Goal: Task Accomplishment & Management: Manage account settings

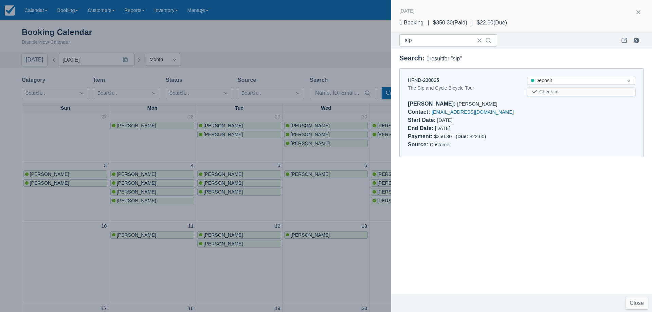
scroll to position [238, 0]
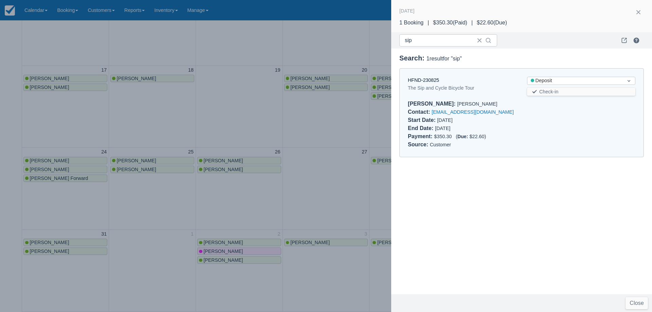
click at [318, 126] on div at bounding box center [326, 156] width 652 height 312
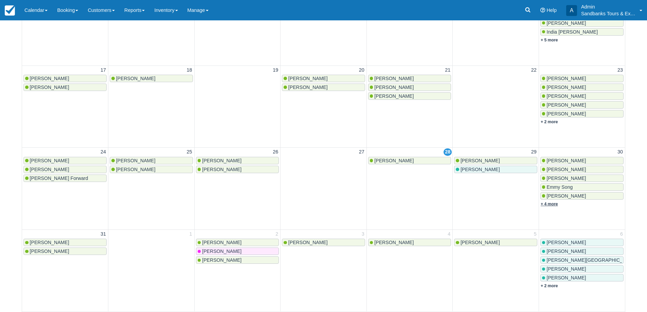
click at [542, 203] on link "+ 4 more" at bounding box center [549, 204] width 17 height 5
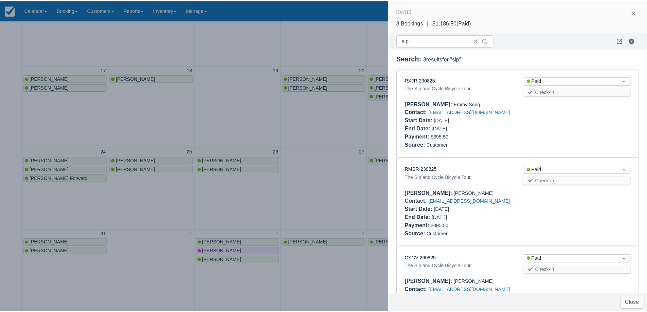
scroll to position [47, 0]
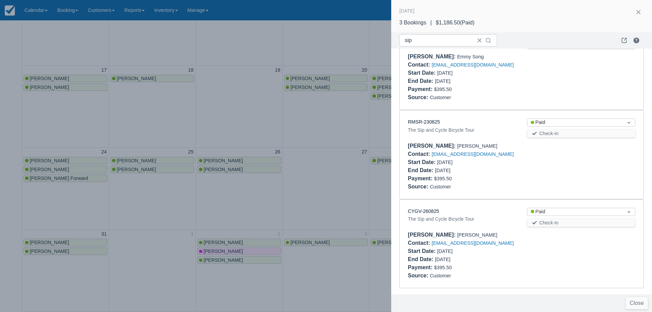
click at [306, 129] on div at bounding box center [326, 156] width 652 height 312
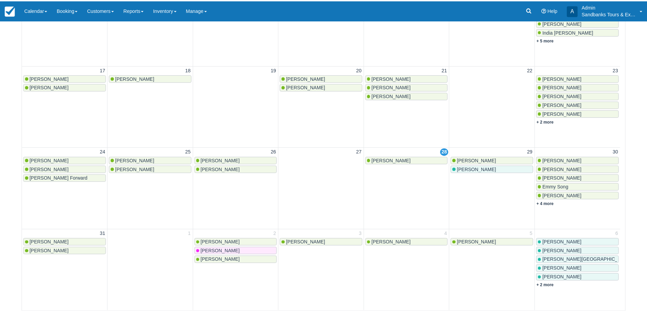
scroll to position [0, 0]
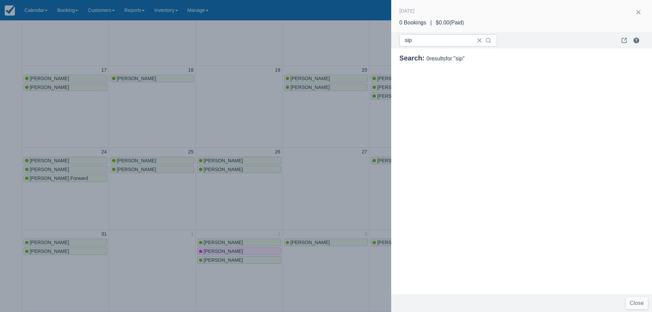
click at [256, 125] on div at bounding box center [326, 156] width 652 height 312
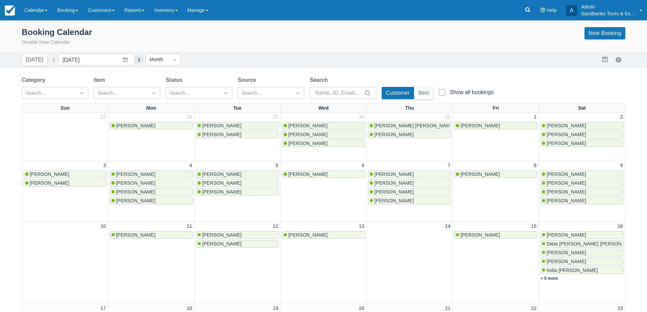
click at [136, 60] on button "button" at bounding box center [139, 60] width 8 height 8
type input "[DATE]"
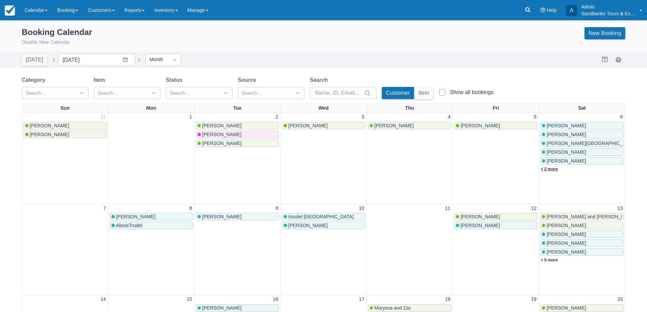
click at [550, 170] on link "+ 2 more" at bounding box center [549, 169] width 17 height 5
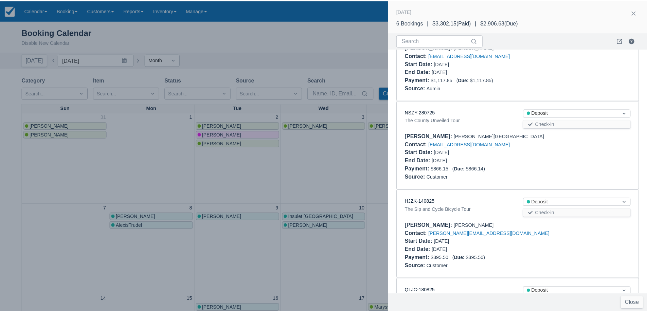
scroll to position [238, 0]
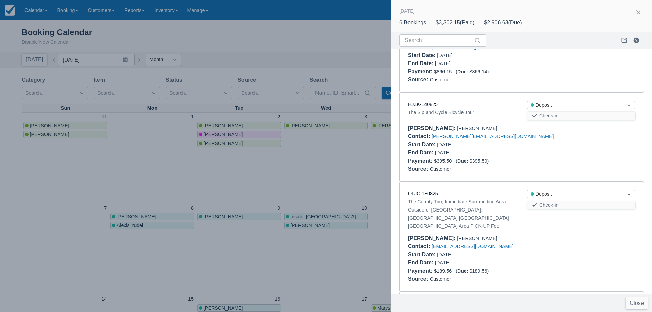
click at [325, 152] on div at bounding box center [326, 156] width 652 height 312
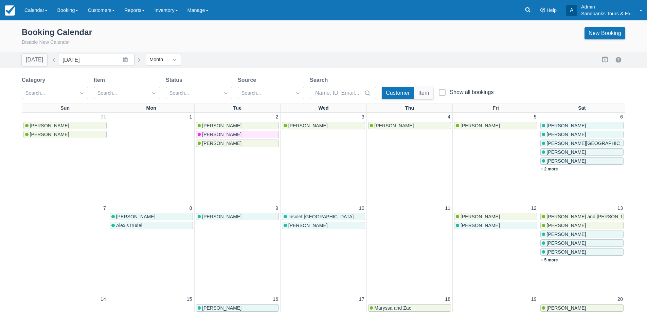
scroll to position [0, 0]
click at [50, 58] on button "button" at bounding box center [54, 60] width 8 height 8
type input "[DATE]"
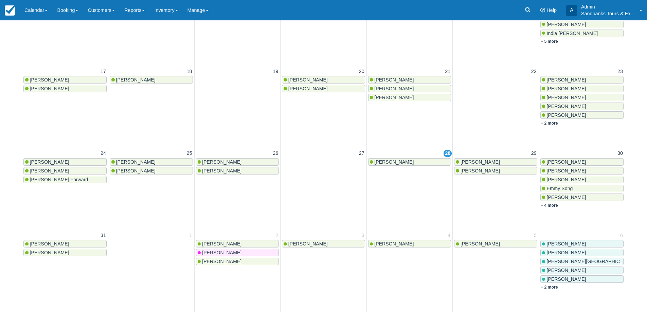
scroll to position [238, 0]
click at [41, 254] on span "Jill solomon" at bounding box center [49, 251] width 39 height 5
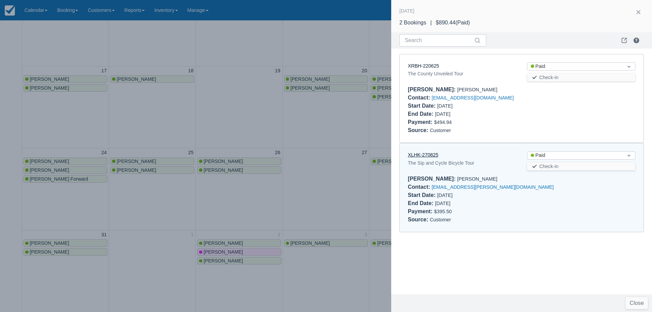
click at [427, 154] on link "XLHK-270825" at bounding box center [423, 154] width 31 height 5
click at [308, 146] on div at bounding box center [326, 156] width 652 height 312
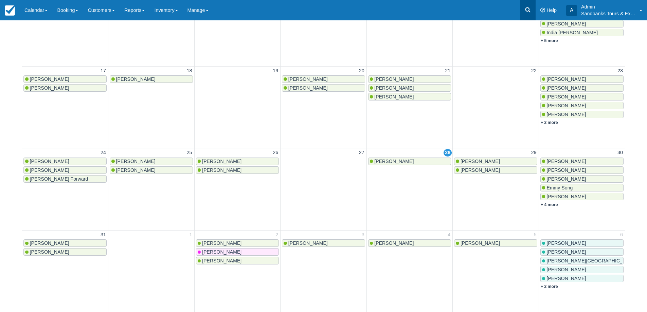
click at [521, 9] on link at bounding box center [528, 10] width 16 height 20
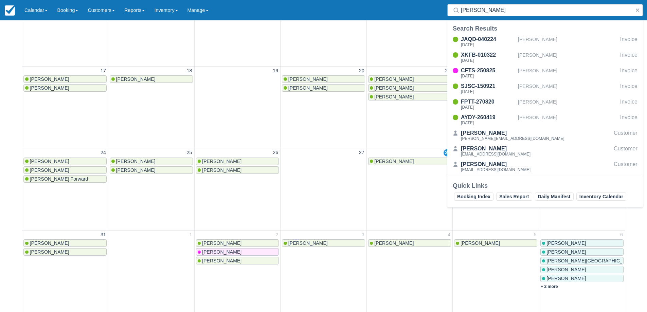
click at [486, 7] on input "magee" at bounding box center [546, 10] width 171 height 12
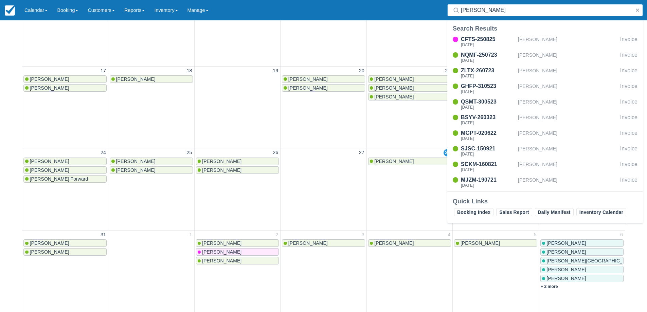
type input "alison"
click at [447, 35] on link "CFTS-250825 Sun Oct 19, 2025 Alison Mallis Invoice" at bounding box center [545, 41] width 196 height 13
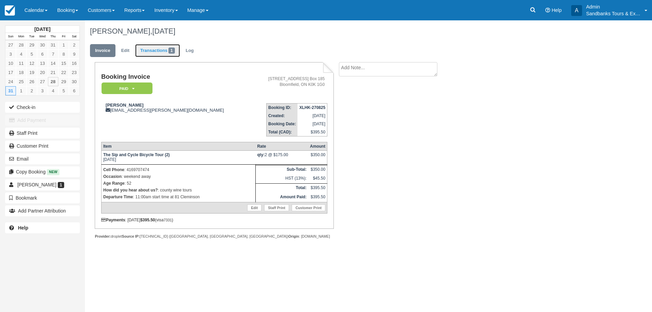
click at [140, 52] on link "Transactions 1" at bounding box center [157, 50] width 45 height 13
click at [166, 155] on strong "The Sip and Cycle Bicycle Tour (2)" at bounding box center [136, 154] width 67 height 5
click at [167, 155] on strong "The Sip and Cycle Bicycle Tour (2)" at bounding box center [136, 154] width 67 height 5
click at [168, 155] on strong "The Sip and Cycle Bicycle Tour (2)" at bounding box center [136, 154] width 67 height 5
drag, startPoint x: 162, startPoint y: 192, endPoint x: 194, endPoint y: 193, distance: 31.3
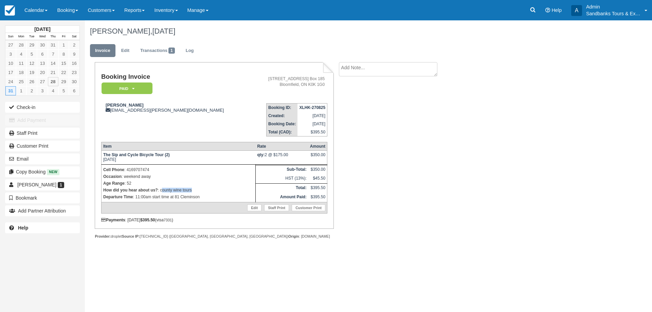
click at [194, 193] on p "How did you hear about us? : county wine tours" at bounding box center [178, 190] width 150 height 7
click at [189, 192] on p "How did you hear about us? : county wine tours" at bounding box center [178, 190] width 150 height 7
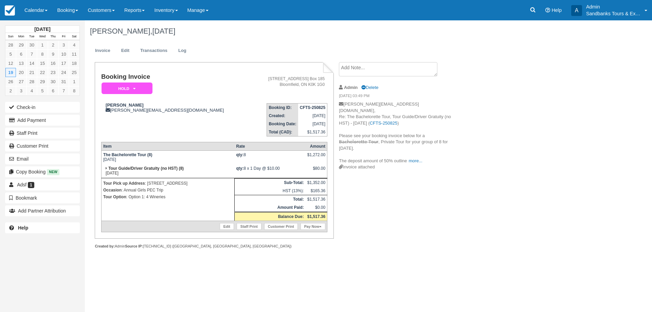
drag, startPoint x: 44, startPoint y: 3, endPoint x: 47, endPoint y: 29, distance: 26.3
click at [44, 3] on link "Calendar" at bounding box center [36, 10] width 33 height 20
click at [47, 33] on link "Booking" at bounding box center [47, 29] width 54 height 14
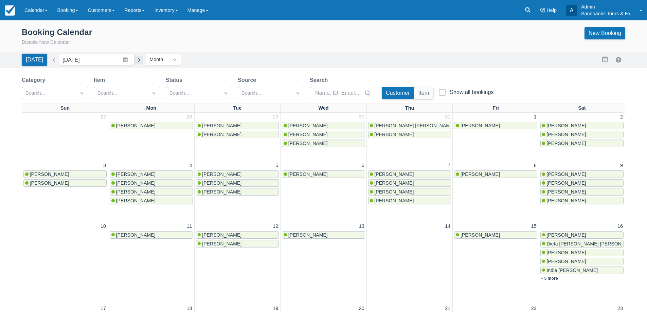
click at [135, 61] on button "button" at bounding box center [139, 60] width 8 height 8
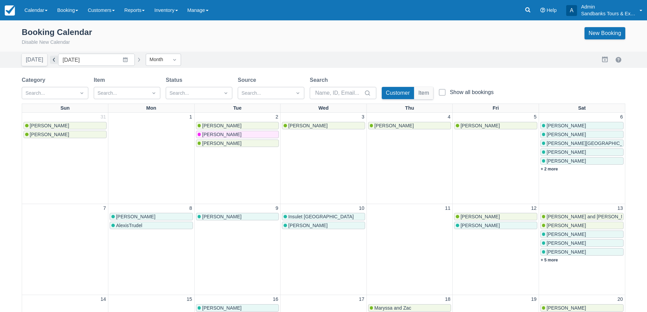
click at [51, 59] on button "button" at bounding box center [54, 60] width 8 height 8
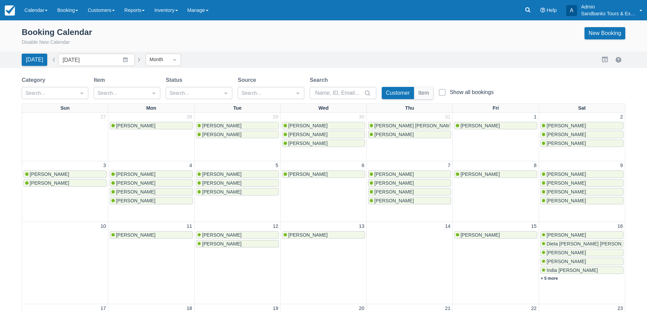
click at [138, 62] on button "button" at bounding box center [139, 60] width 8 height 8
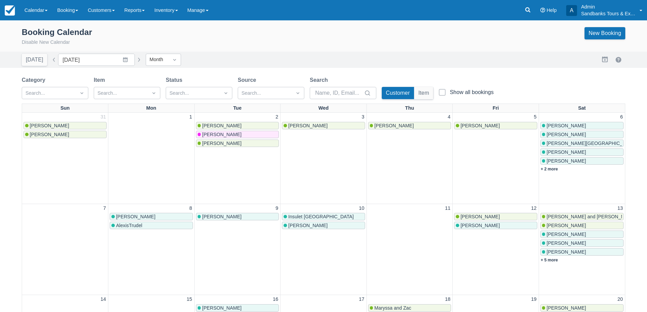
click at [138, 62] on button "button" at bounding box center [139, 60] width 8 height 8
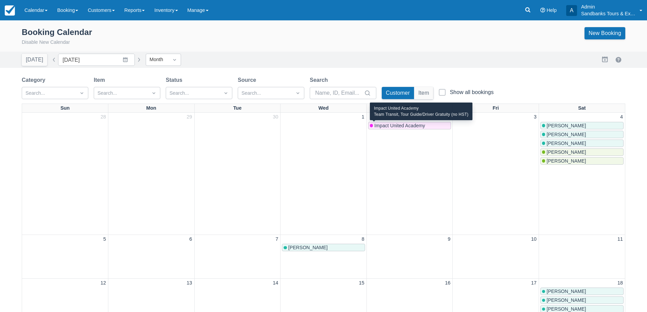
click at [404, 126] on span "Impact United Academy" at bounding box center [399, 125] width 51 height 5
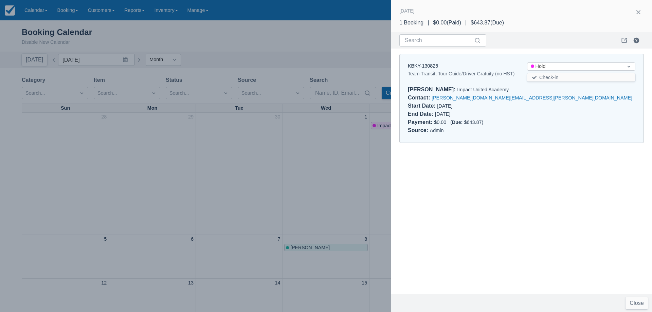
click at [330, 168] on div at bounding box center [326, 156] width 652 height 312
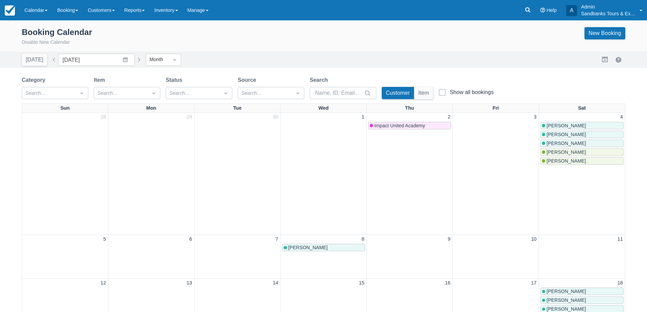
click at [53, 60] on button "button" at bounding box center [54, 60] width 8 height 8
type input "September 2025"
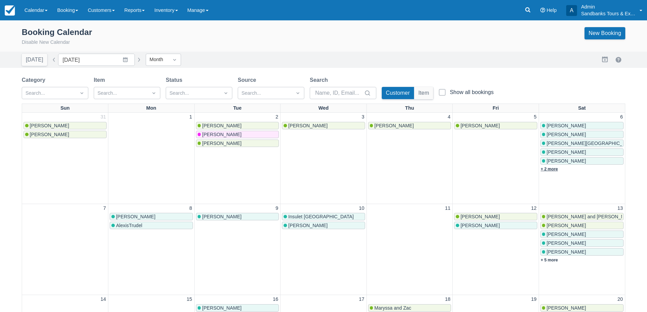
click at [552, 168] on link "+ 2 more" at bounding box center [549, 169] width 17 height 5
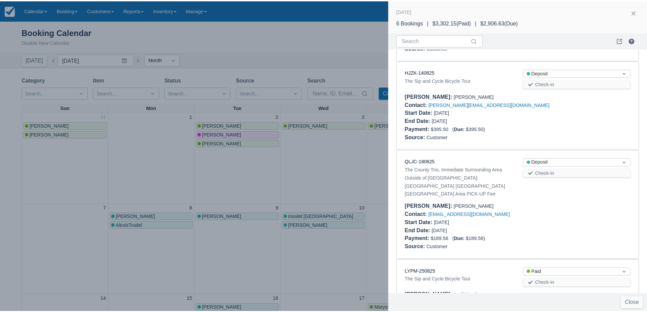
scroll to position [254, 0]
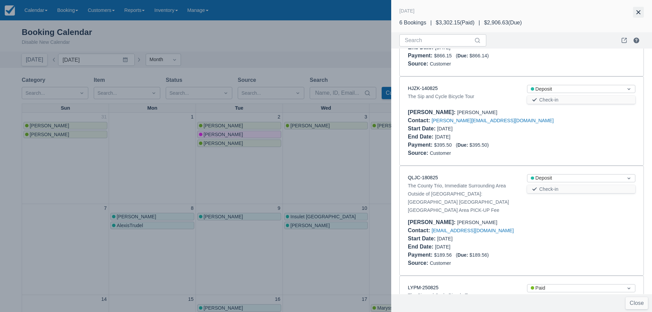
click at [638, 10] on button "button" at bounding box center [638, 12] width 11 height 11
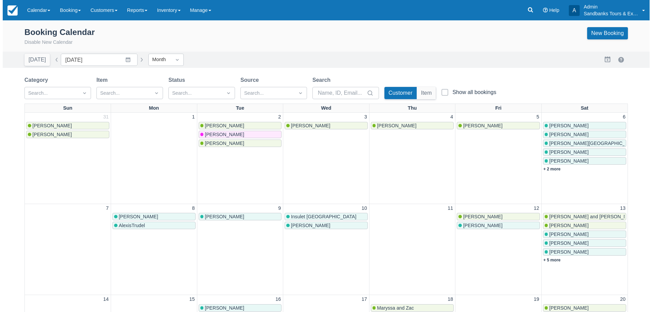
scroll to position [0, 0]
click at [526, 8] on icon at bounding box center [527, 9] width 5 height 5
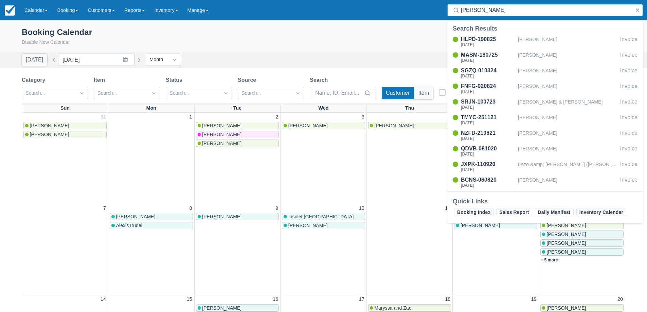
type input "sabrina"
click at [383, 35] on div "Booking Calendar Disable New Calendar New Booking" at bounding box center [323, 36] width 603 height 19
click at [348, 52] on div "Today Date September 2025 Navigate forward to interact with the calendar and se…" at bounding box center [323, 60] width 647 height 16
click at [637, 12] on button "button" at bounding box center [637, 10] width 8 height 8
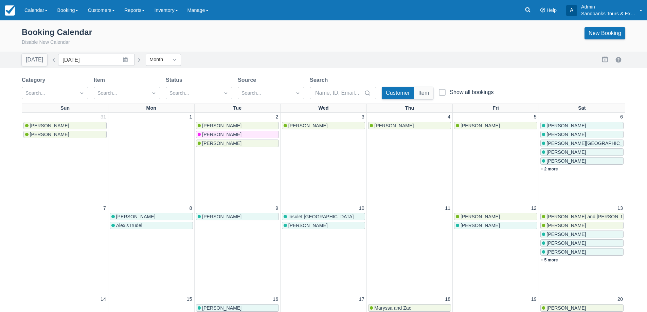
click at [52, 64] on div "Today Date September 2025 Navigate forward to interact with the calendar and se…" at bounding box center [82, 60] width 121 height 12
click at [52, 58] on button "button" at bounding box center [54, 60] width 8 height 8
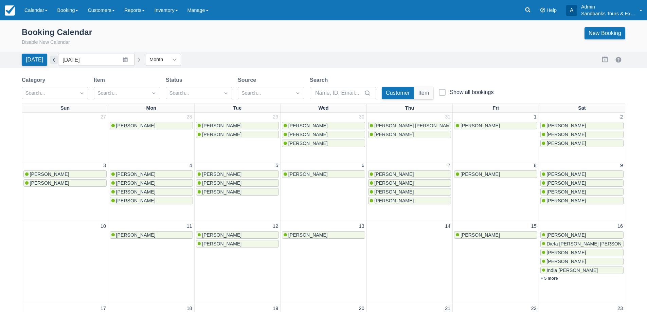
click at [52, 58] on button "button" at bounding box center [54, 60] width 8 height 8
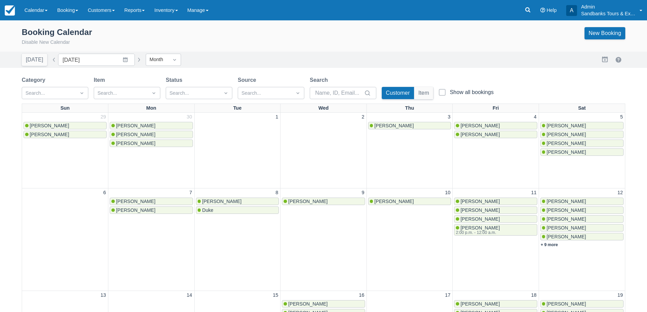
click at [50, 62] on button "button" at bounding box center [54, 60] width 8 height 8
type input "June 2025"
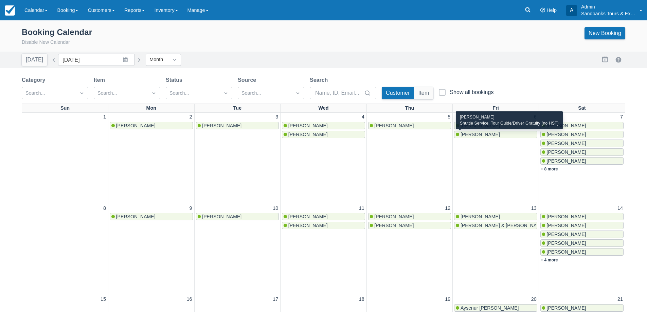
click at [480, 132] on span "Allison Walker" at bounding box center [480, 134] width 39 height 5
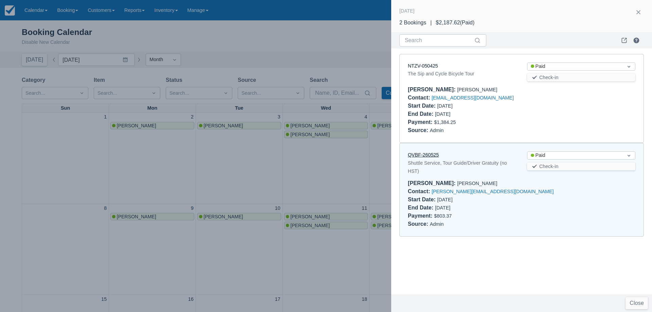
click at [432, 158] on link "QVBF-260525" at bounding box center [423, 154] width 31 height 5
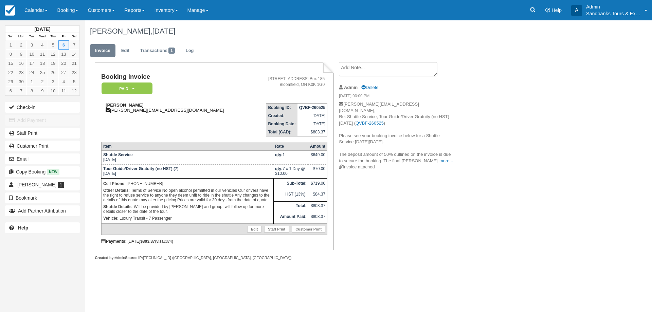
click at [143, 111] on div "[PERSON_NAME] [PERSON_NAME][EMAIL_ADDRESS][DOMAIN_NAME]" at bounding box center [176, 108] width 150 height 10
drag, startPoint x: 174, startPoint y: 111, endPoint x: 112, endPoint y: 112, distance: 61.5
click at [112, 112] on div "[PERSON_NAME] [PERSON_NAME][EMAIL_ADDRESS][DOMAIN_NAME]" at bounding box center [176, 108] width 150 height 10
copy div "[PERSON_NAME][EMAIL_ADDRESS][DOMAIN_NAME]"
click at [206, 200] on p "Other Details : Terms of Service No open alcohol permitted in our vehicles Our …" at bounding box center [187, 195] width 168 height 16
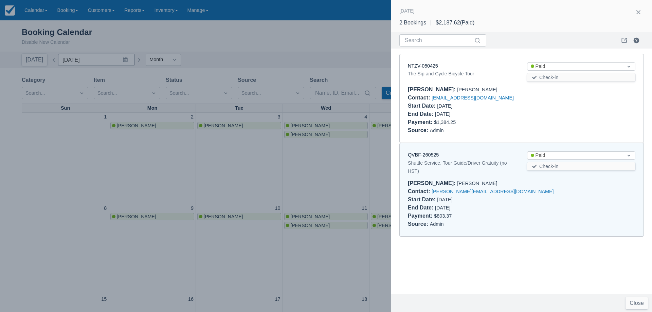
drag, startPoint x: 180, startPoint y: 82, endPoint x: 113, endPoint y: 61, distance: 69.4
click at [180, 81] on div at bounding box center [326, 156] width 652 height 312
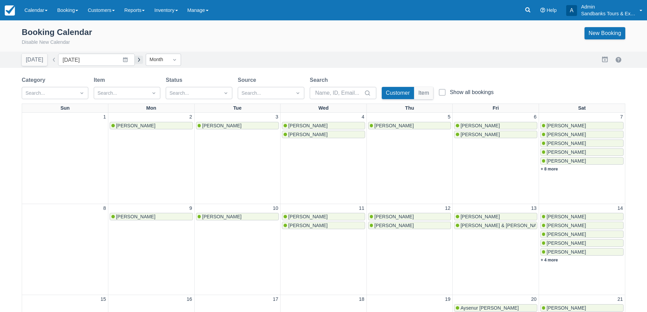
click at [137, 62] on button "button" at bounding box center [139, 60] width 8 height 8
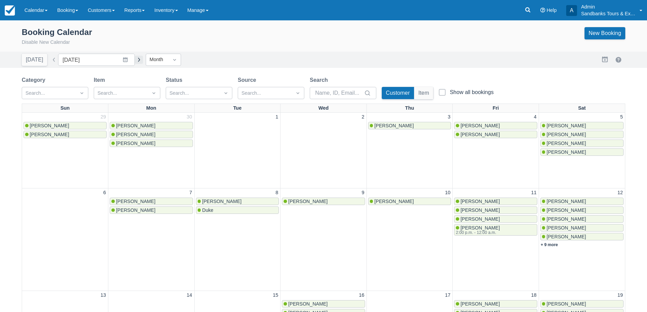
click at [137, 62] on button "button" at bounding box center [139, 60] width 8 height 8
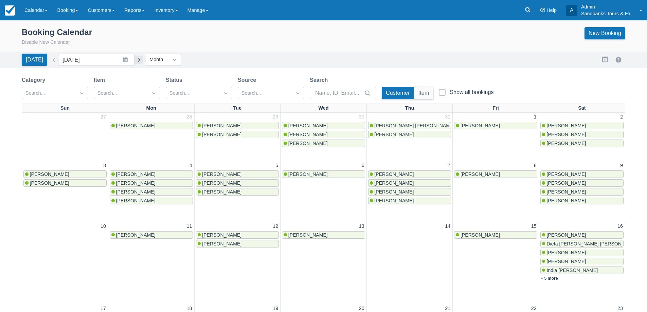
click at [137, 62] on button "button" at bounding box center [139, 60] width 8 height 8
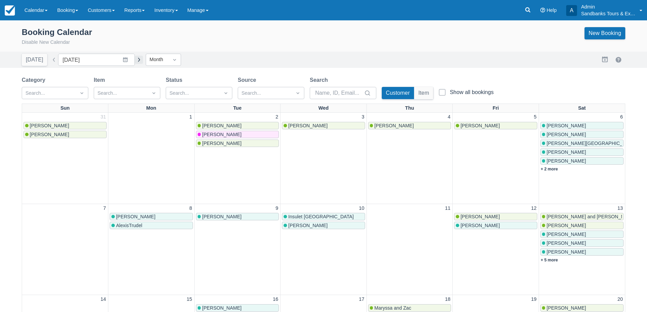
click at [137, 62] on button "button" at bounding box center [139, 60] width 8 height 8
type input "October 2025"
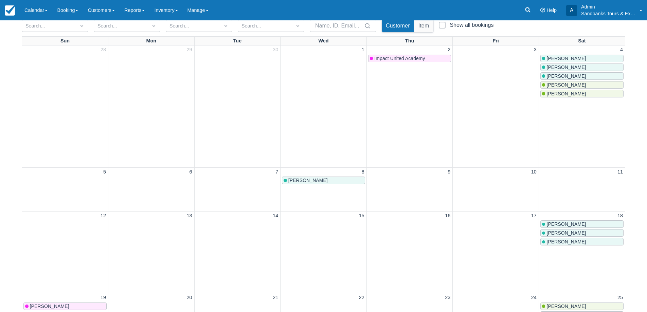
scroll to position [68, 0]
click at [174, 14] on link "Inventory" at bounding box center [165, 10] width 33 height 20
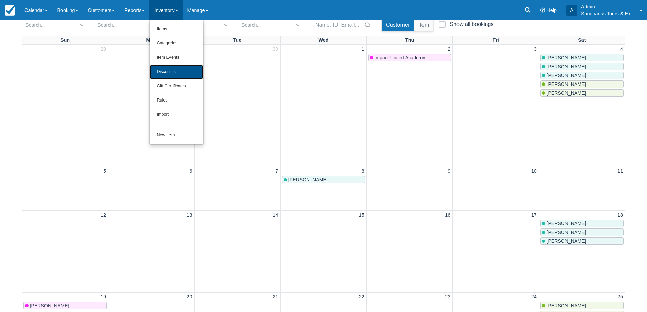
click at [180, 69] on link "Discounts" at bounding box center [177, 72] width 54 height 14
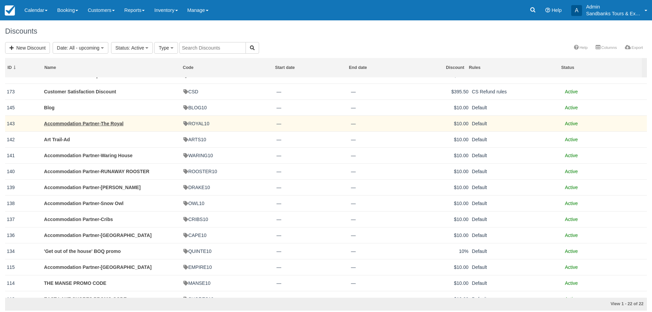
scroll to position [68, 0]
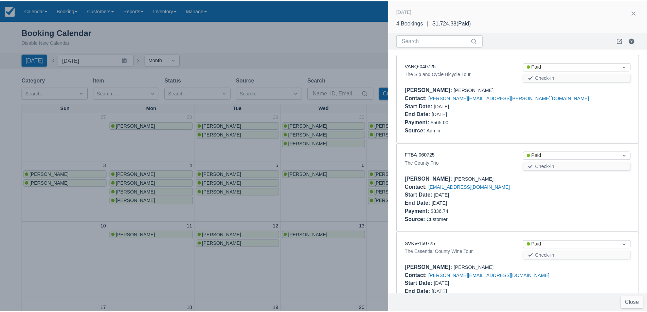
scroll to position [122, 0]
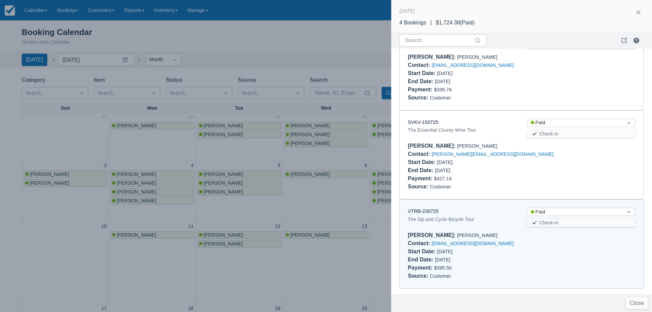
click at [122, 35] on div at bounding box center [326, 156] width 652 height 312
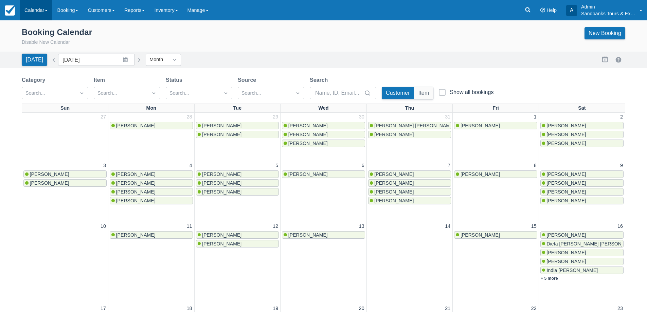
scroll to position [0, 0]
click at [29, 13] on link "Calendar" at bounding box center [36, 10] width 33 height 20
drag, startPoint x: 41, startPoint y: 53, endPoint x: 81, endPoint y: 45, distance: 40.6
click at [41, 53] on link "Inventory" at bounding box center [47, 58] width 54 height 14
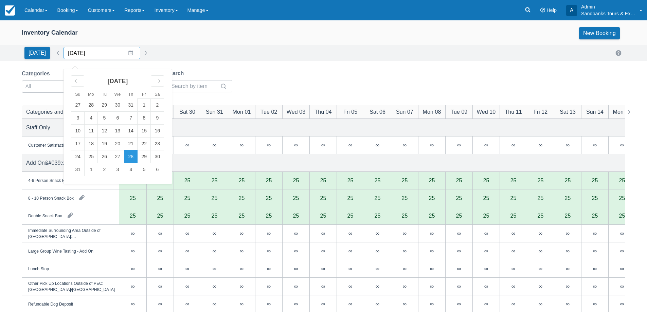
click at [131, 54] on input "08/28/25" at bounding box center [102, 53] width 77 height 12
click at [151, 79] on div "Move forward to switch to the next month." at bounding box center [157, 80] width 13 height 11
click at [156, 85] on div "Move forward to switch to the next month." at bounding box center [157, 80] width 13 height 11
click at [155, 118] on td "11" at bounding box center [157, 118] width 13 height 13
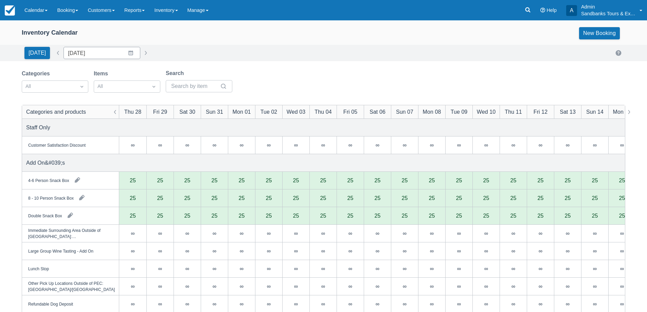
type input "10/11/25"
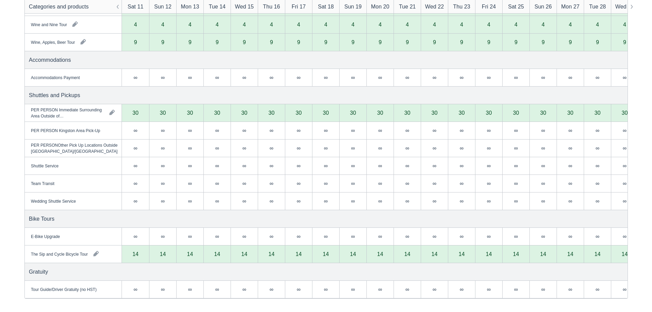
scroll to position [1057, 0]
click at [130, 255] on div "14" at bounding box center [133, 253] width 6 height 5
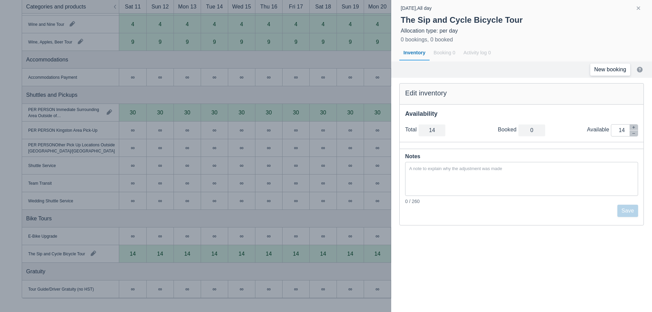
click at [606, 70] on link "New booking" at bounding box center [610, 70] width 40 height 12
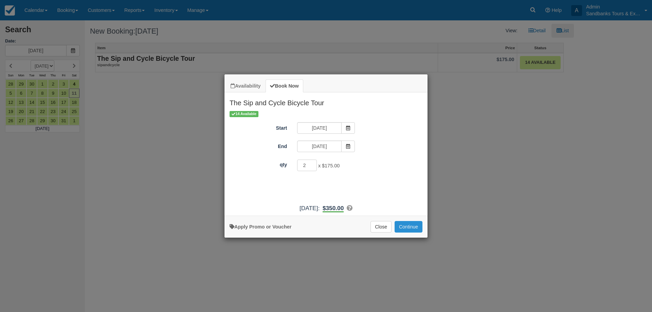
click at [411, 229] on button "Continue" at bounding box center [409, 227] width 28 height 12
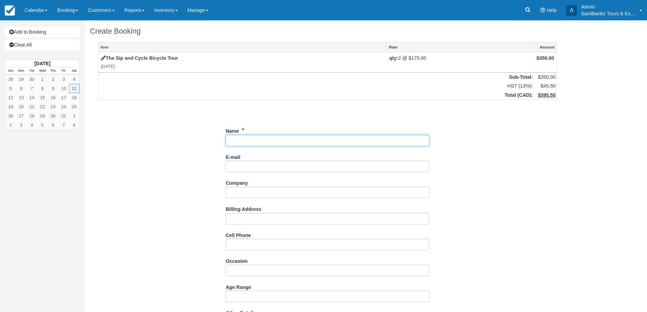
click at [253, 139] on input "Name" at bounding box center [328, 141] width 204 height 12
type input "[PERSON_NAME]"
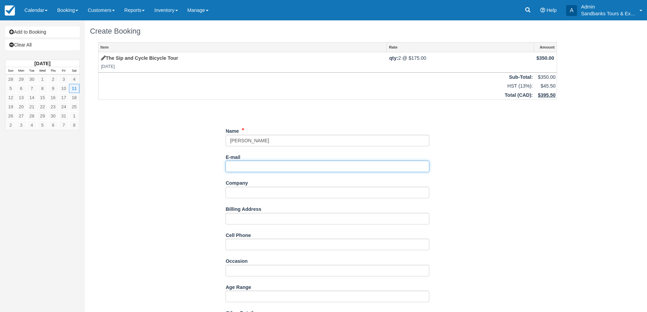
click at [249, 162] on input "E-mail" at bounding box center [328, 167] width 204 height 12
type input "[EMAIL_ADDRESS][DOMAIN_NAME]"
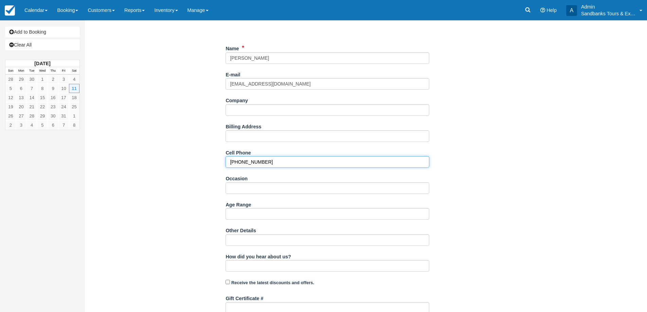
scroll to position [102, 0]
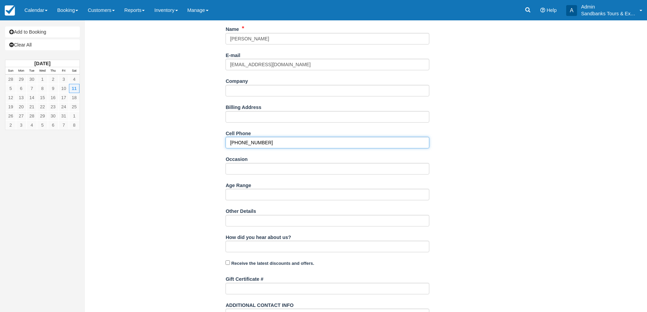
type input "[PHONE_NUMBER]"
click at [250, 173] on input "Occasion" at bounding box center [328, 169] width 204 height 12
click at [294, 170] on input "Getaway 40th Birthday - Ashley" at bounding box center [328, 169] width 204 height 12
click at [298, 171] on input "Getaway 40th Birthday - Ashley" at bounding box center [328, 169] width 204 height 12
type input "Getaway 40th Birthday - [PERSON_NAME]"
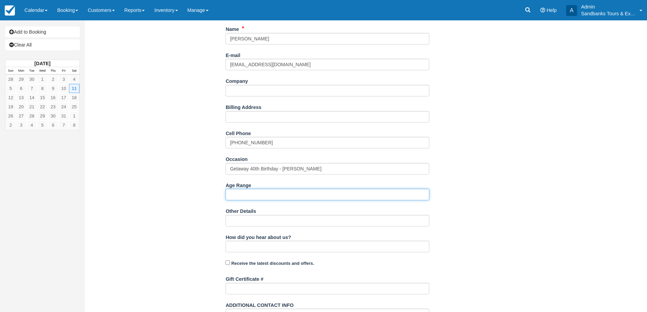
click at [263, 198] on input "Age Range" at bounding box center [328, 195] width 204 height 12
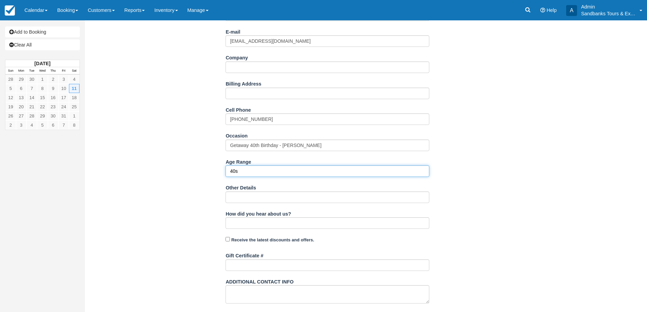
scroll to position [165, 0]
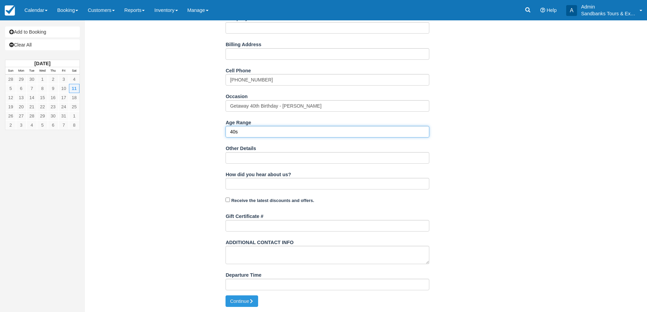
type input "40s"
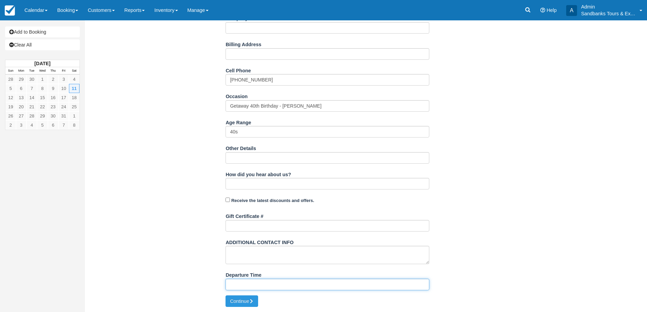
click at [240, 285] on input "Departure Time" at bounding box center [328, 285] width 204 height 12
click at [238, 285] on input "11:00am start time at 81 Cleminson" at bounding box center [328, 285] width 204 height 12
type input "11:30am start time at 81 Cleminson"
click at [231, 297] on button "Continue" at bounding box center [242, 301] width 33 height 12
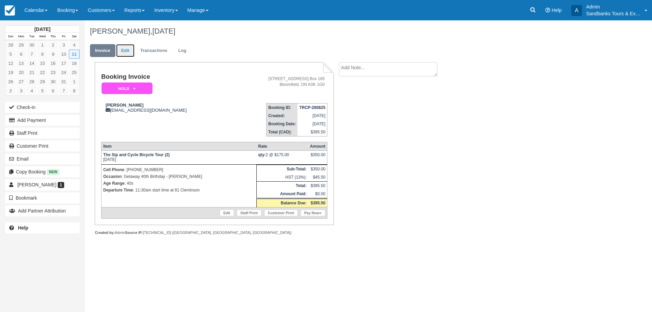
click at [126, 54] on link "Edit" at bounding box center [125, 50] width 18 height 13
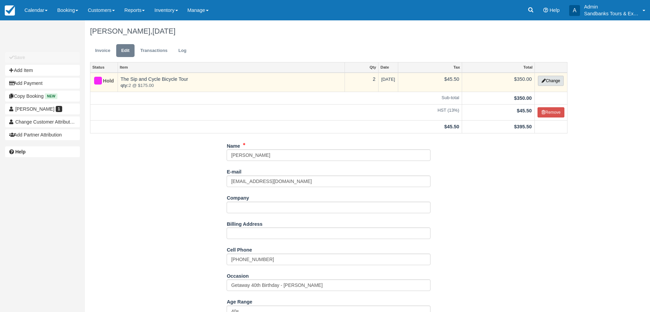
click at [544, 76] on button "Change" at bounding box center [551, 81] width 26 height 10
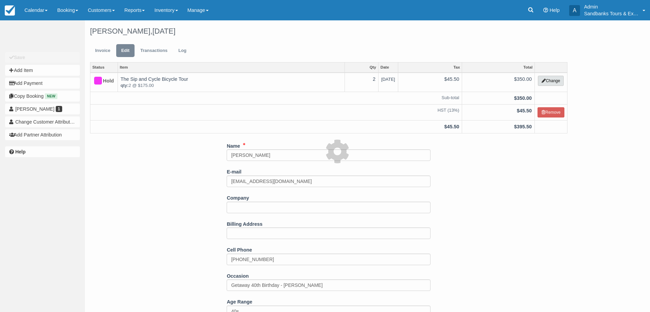
select select "40"
type input "350.00"
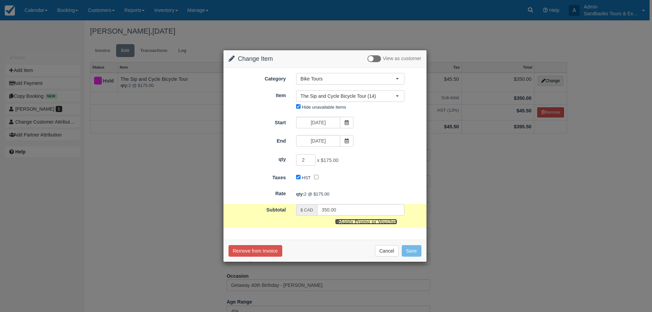
click at [347, 223] on link "Apply Promo or Voucher" at bounding box center [366, 221] width 62 height 5
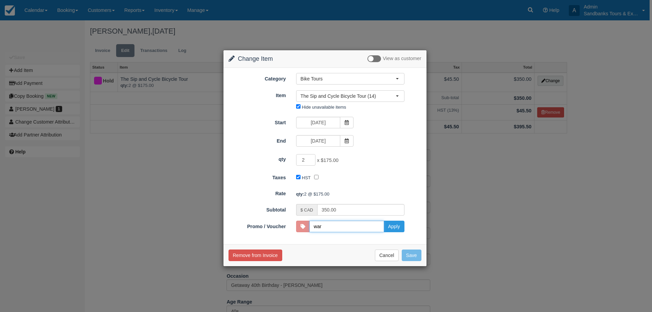
type input "WARING10"
click at [395, 224] on button "Apply" at bounding box center [394, 227] width 21 height 12
type input "330.00"
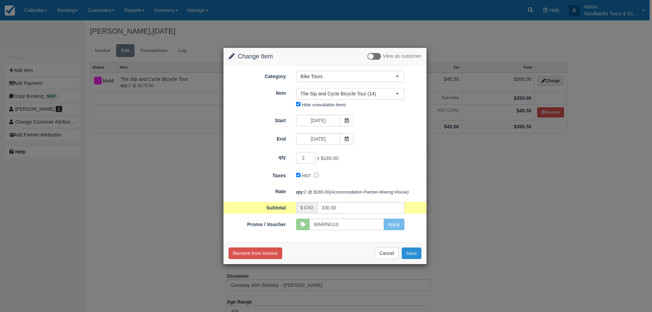
click at [417, 254] on button "Save" at bounding box center [412, 254] width 20 height 12
checkbox input "false"
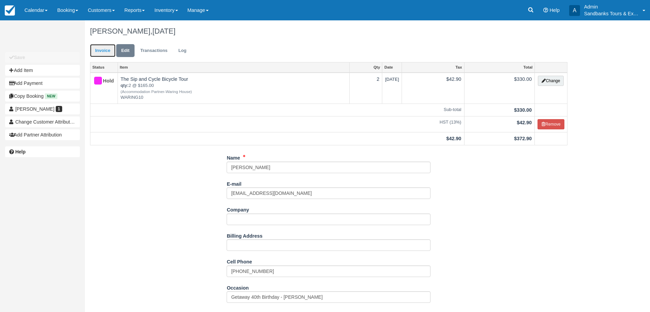
click at [104, 57] on link "Invoice" at bounding box center [102, 50] width 25 height 13
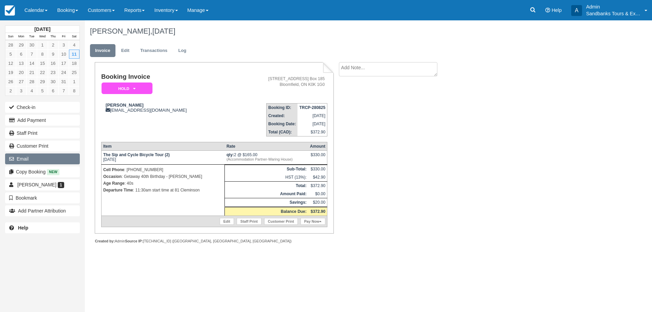
click at [47, 159] on button "Email" at bounding box center [42, 159] width 75 height 11
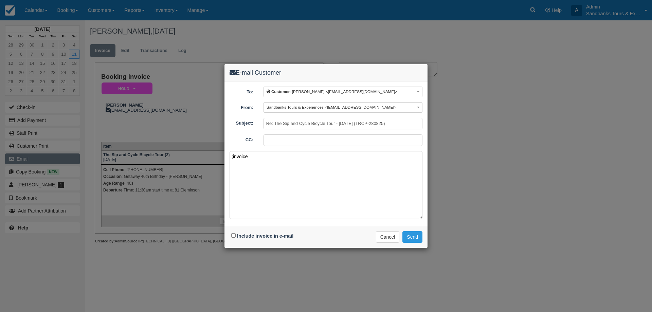
paste textarea "Please see your booking invoice below for a XXX tour for your group of XXX for …"
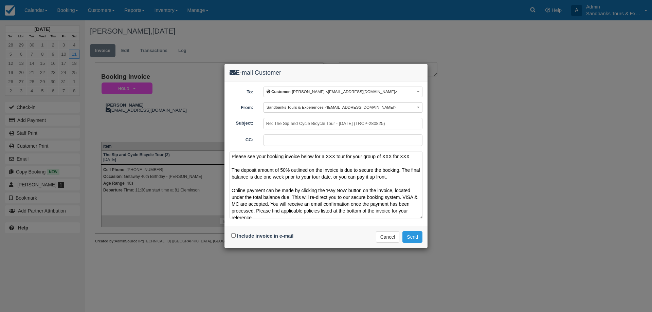
drag, startPoint x: 414, startPoint y: 157, endPoint x: 326, endPoint y: 157, distance: 88.0
click at [326, 157] on textarea "Please see your booking invoice below for a XXX tour for your group of XXX for …" at bounding box center [326, 185] width 193 height 68
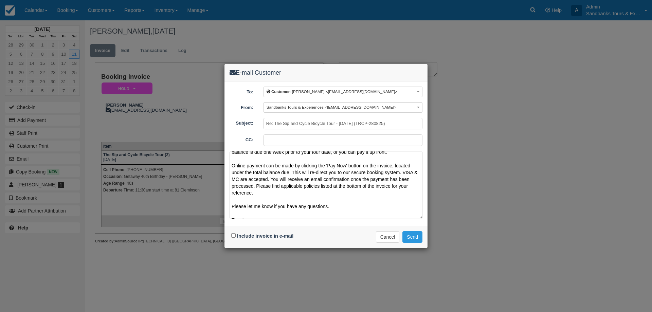
scroll to position [38, 0]
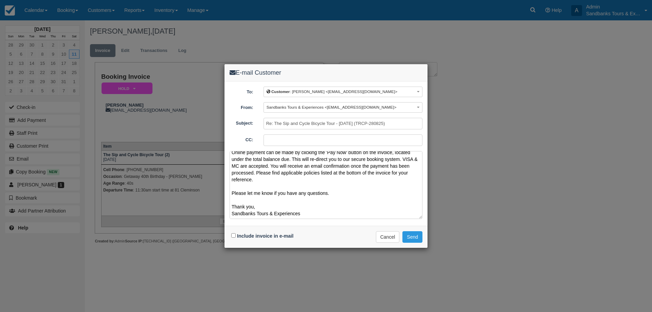
type textarea "Please see your booking invoice below for a Sip n Cycle Tour! The deposit amoun…"
click at [232, 235] on input "Include invoice in e-mail" at bounding box center [233, 235] width 4 height 4
checkbox input "true"
click at [414, 236] on button "Send" at bounding box center [412, 237] width 20 height 12
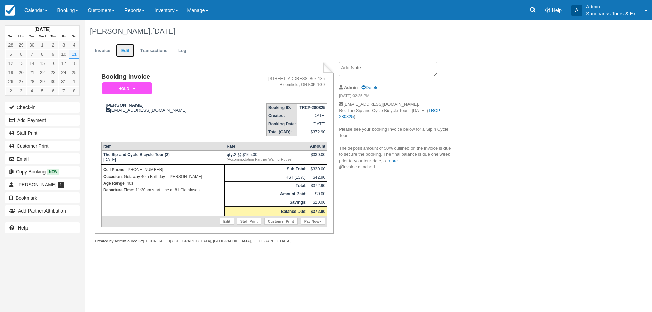
click at [126, 54] on link "Edit" at bounding box center [125, 50] width 18 height 13
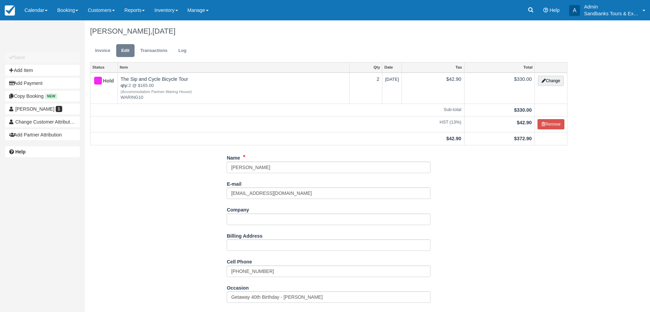
scroll to position [192, 0]
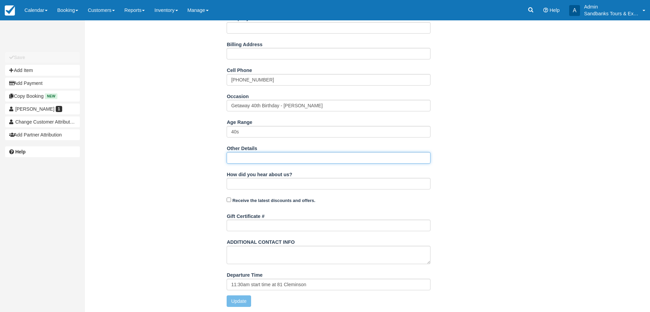
click at [260, 159] on input "Other Details" at bounding box center [329, 158] width 204 height 12
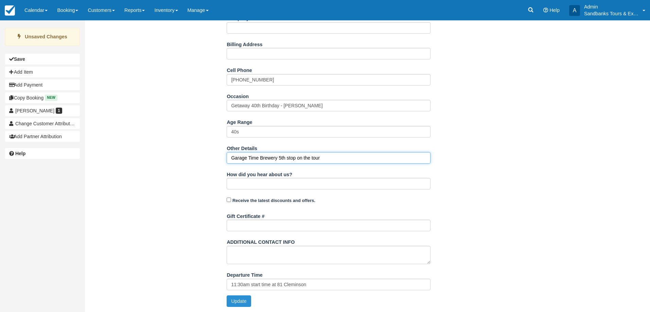
type input "Garage Time Brewery 5th stop on the tour"
click at [247, 301] on button "Update" at bounding box center [239, 301] width 24 height 12
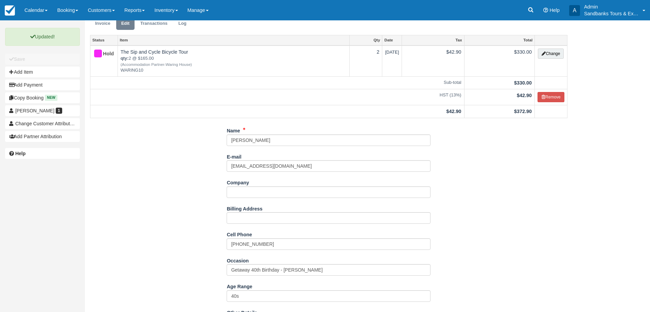
scroll to position [0, 0]
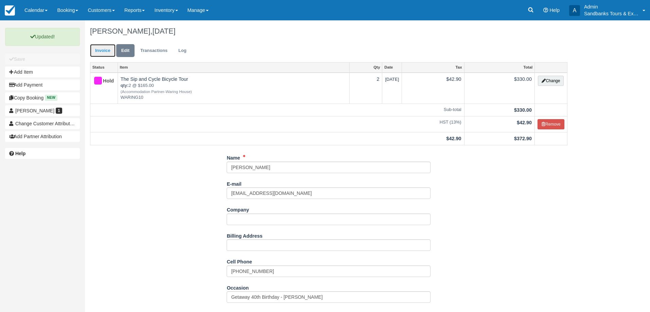
click at [98, 48] on link "Invoice" at bounding box center [102, 50] width 25 height 13
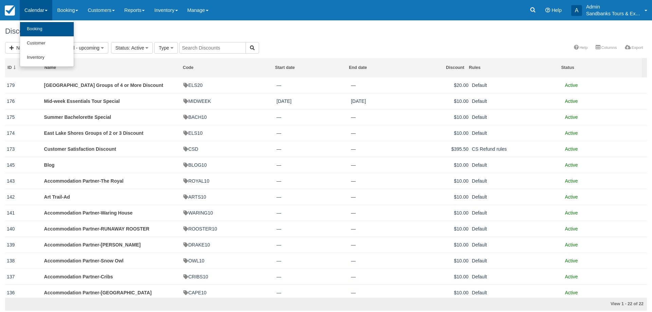
scroll to position [68, 0]
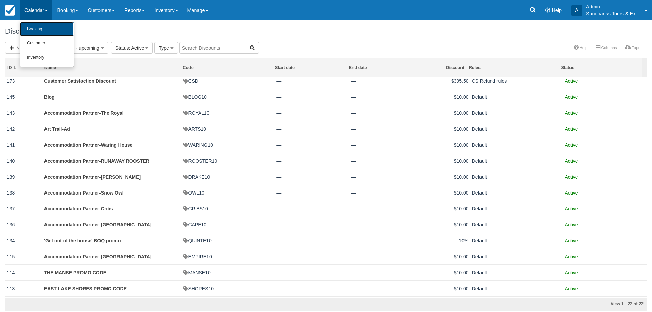
click at [39, 30] on link "Booking" at bounding box center [47, 29] width 54 height 14
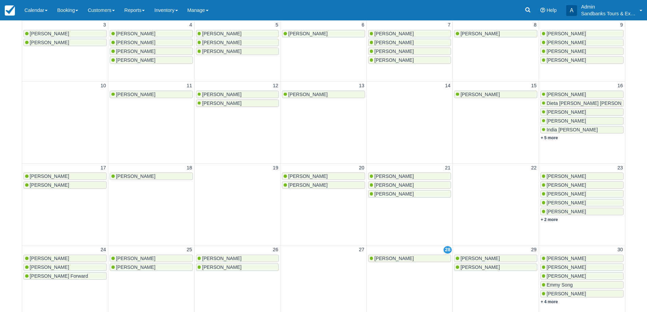
scroll to position [170, 0]
